Goal: Task Accomplishment & Management: Use online tool/utility

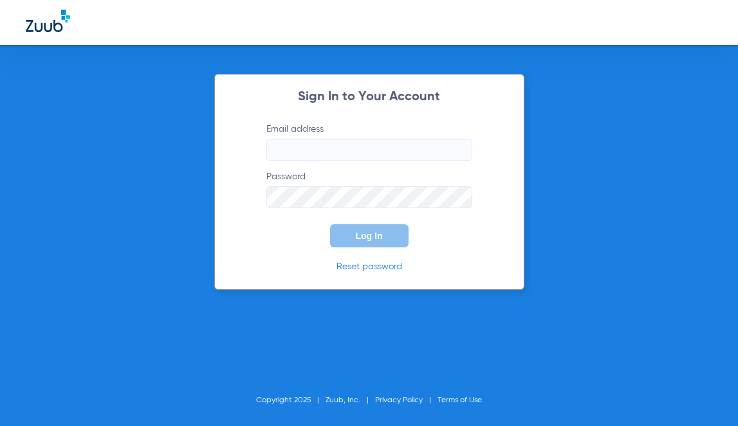
type input "[PERSON_NAME][EMAIL_ADDRESS][DOMAIN_NAME]"
click at [370, 238] on span "Log In" at bounding box center [369, 236] width 27 height 10
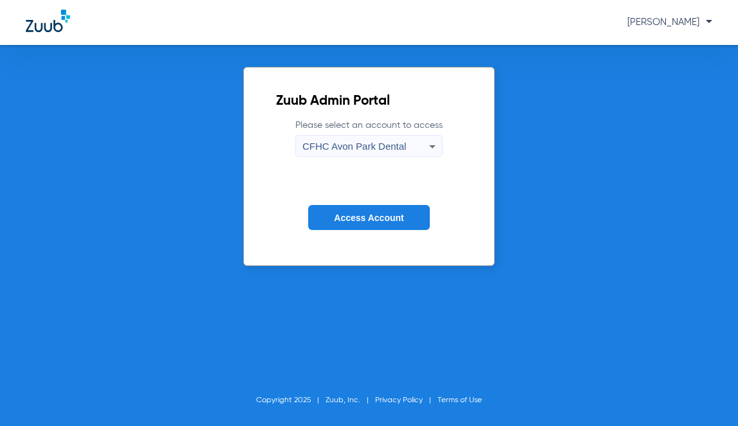
click at [378, 151] on span "CFHC Avon Park Dental" at bounding box center [354, 146] width 104 height 11
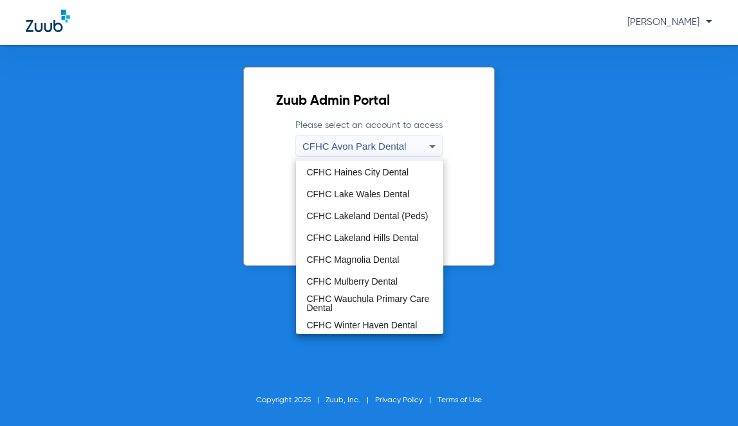
scroll to position [86, 0]
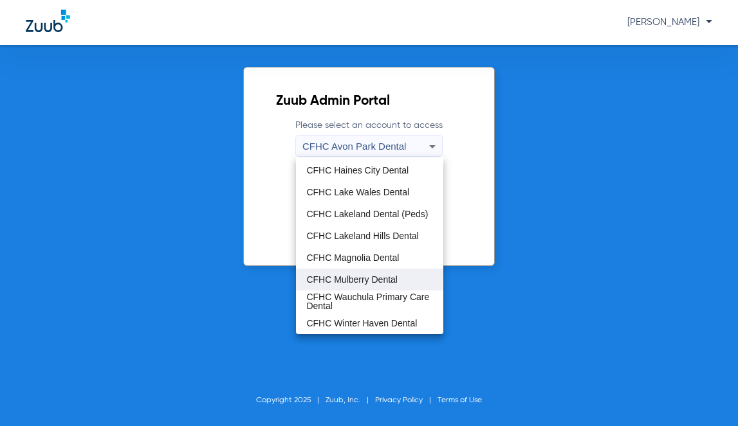
click at [379, 276] on span "CFHC Mulberry Dental" at bounding box center [351, 279] width 91 height 9
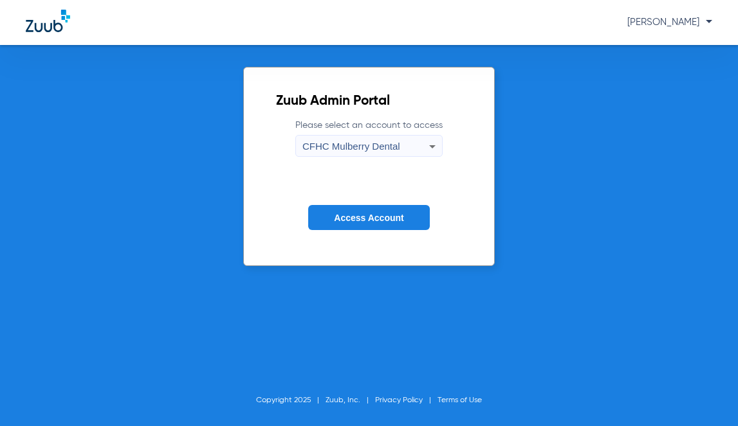
click at [382, 213] on span "Access Account" at bounding box center [368, 218] width 69 height 10
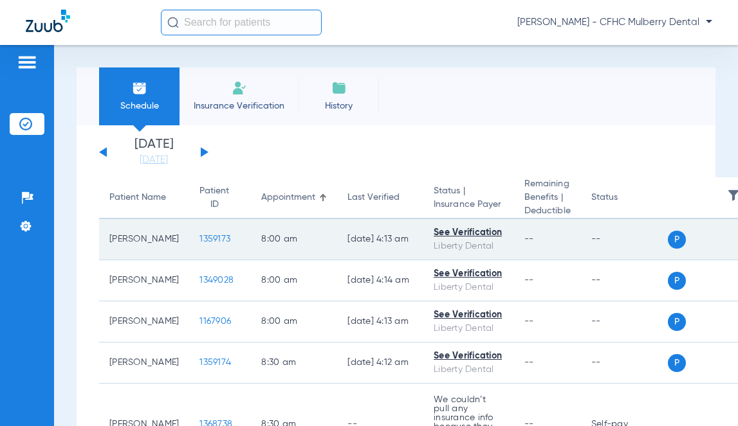
click at [199, 242] on span "1359173" at bounding box center [214, 239] width 31 height 9
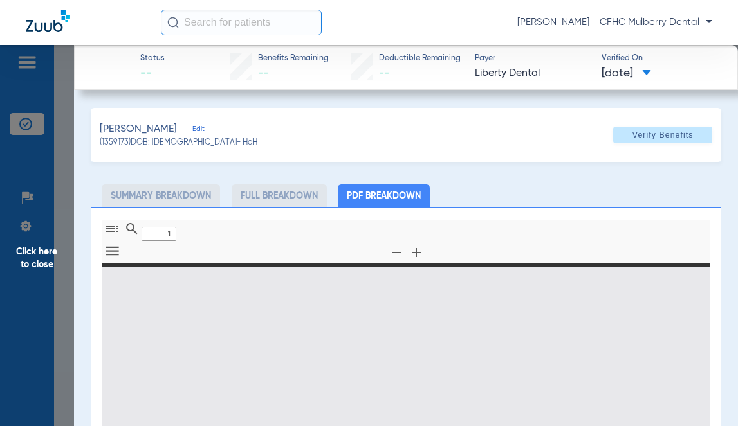
type input "0"
select select "page-width"
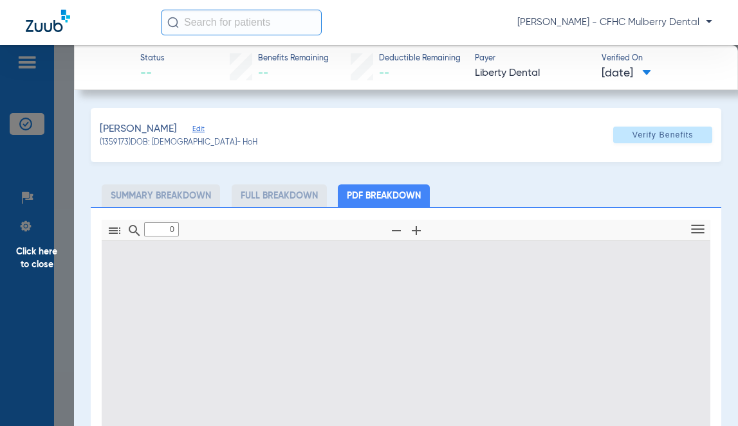
type input "1"
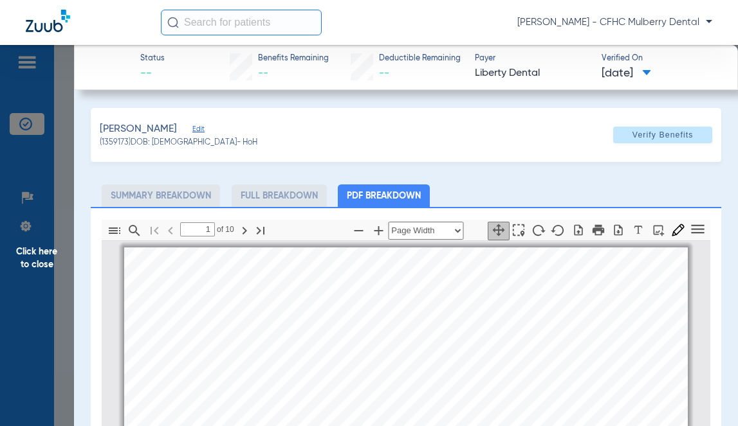
scroll to position [6, 0]
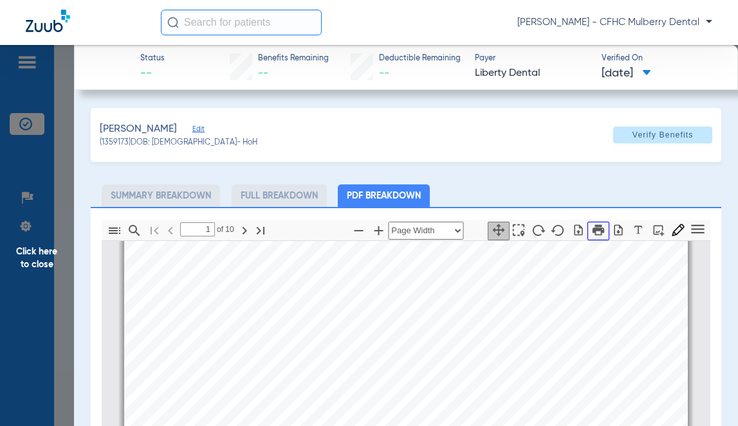
click at [596, 230] on icon "button" at bounding box center [598, 230] width 14 height 14
click at [50, 248] on span "Click here to close" at bounding box center [37, 258] width 74 height 426
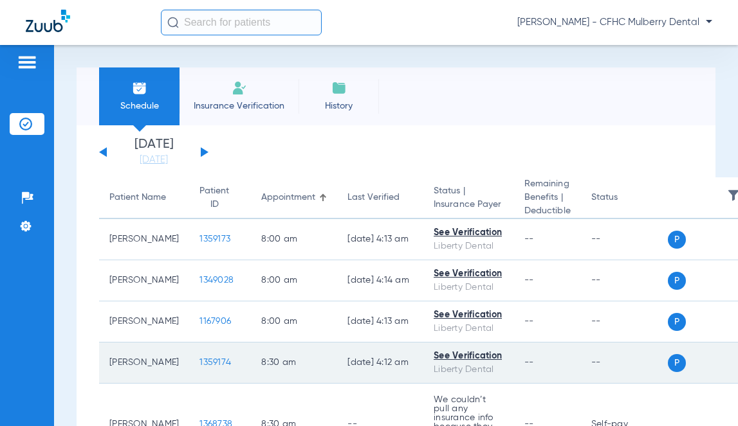
click at [202, 354] on td "1359174" at bounding box center [220, 363] width 62 height 41
click at [206, 364] on span "1359174" at bounding box center [215, 362] width 32 height 9
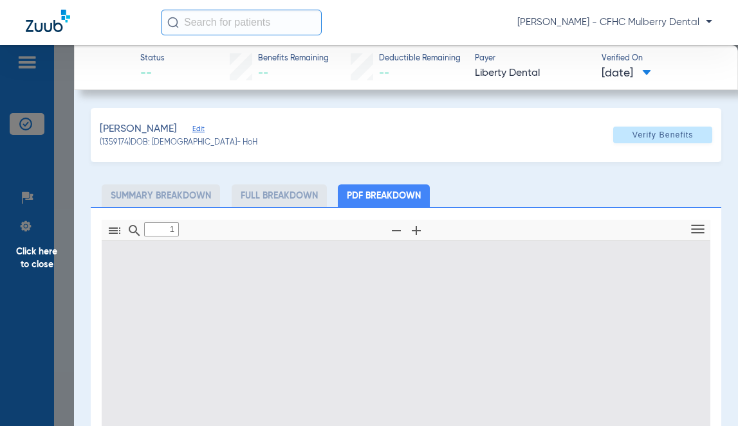
type input "0"
select select "page-width"
type input "1"
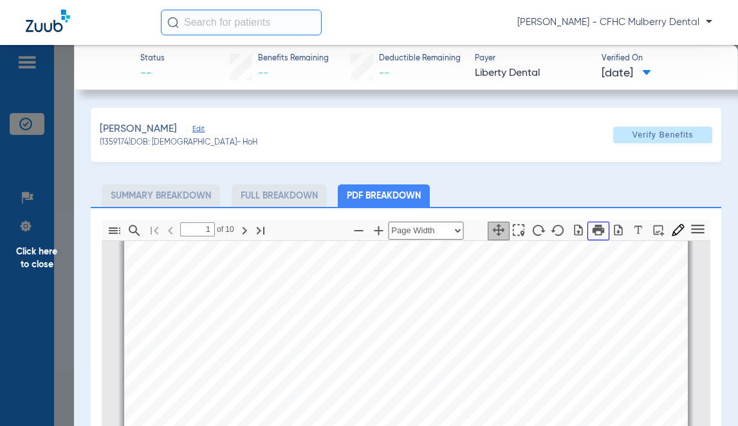
click at [592, 235] on icon "button" at bounding box center [598, 229] width 12 height 11
click at [53, 243] on span "Click here to close" at bounding box center [37, 258] width 74 height 426
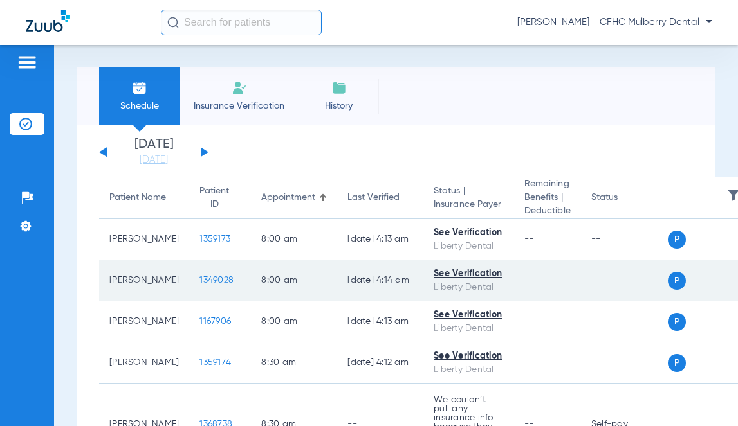
click at [202, 279] on span "1349028" at bounding box center [216, 280] width 34 height 9
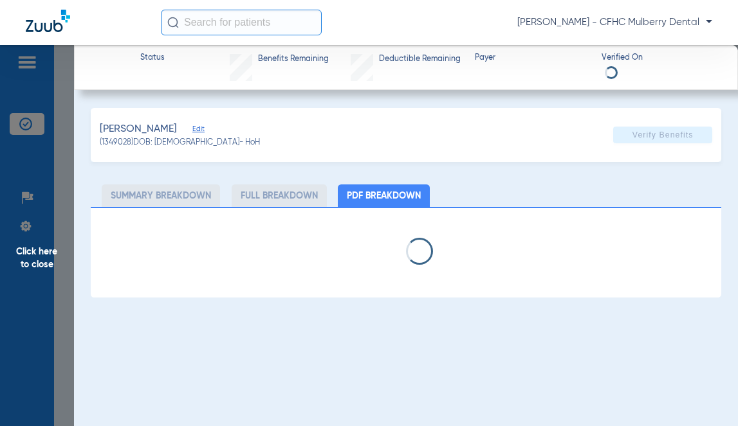
select select "page-width"
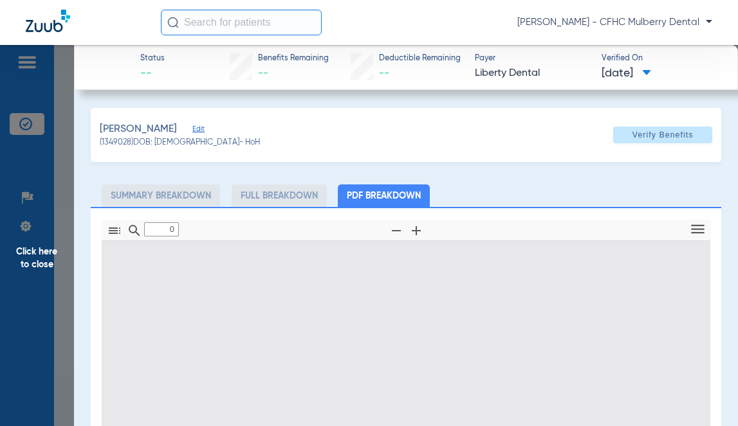
type input "1"
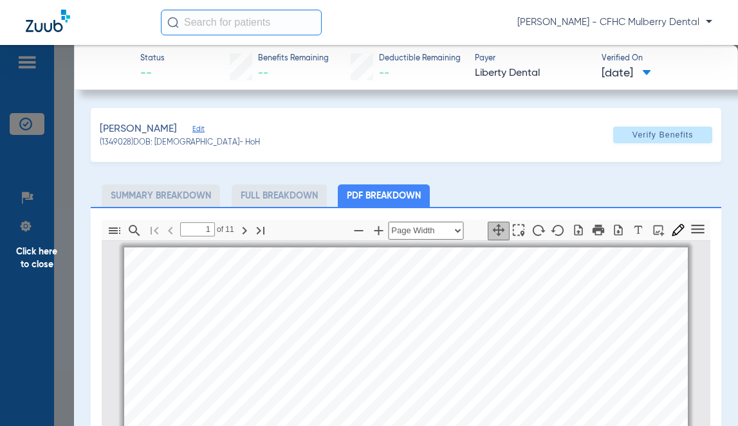
scroll to position [6, 0]
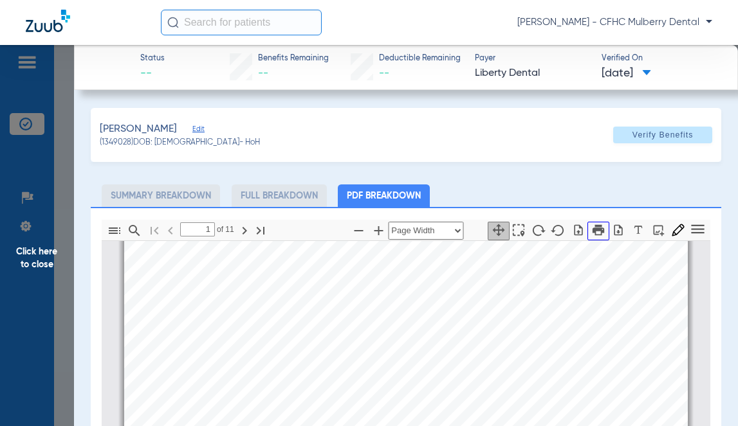
click at [594, 232] on icon "button" at bounding box center [598, 229] width 12 height 11
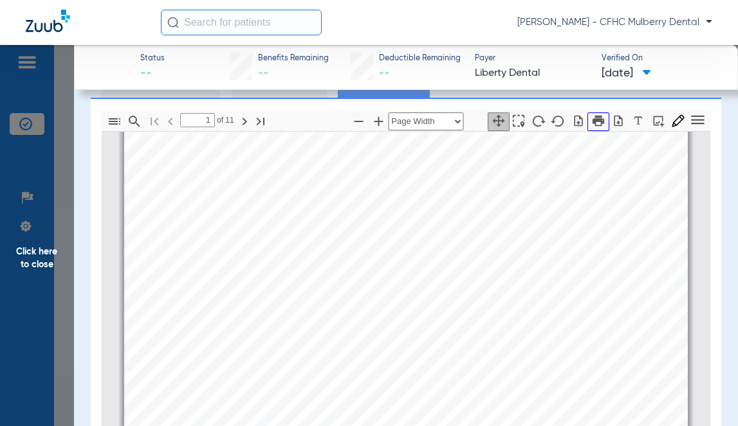
scroll to position [129, 0]
